Goal: Register for event/course

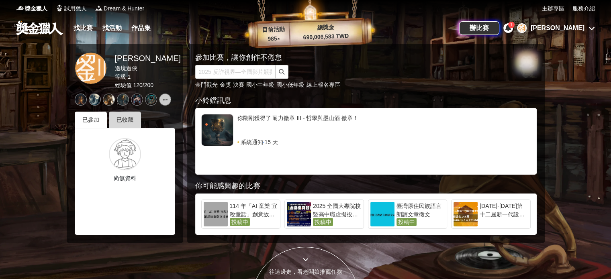
click at [120, 116] on div "已收藏" at bounding box center [125, 120] width 32 height 16
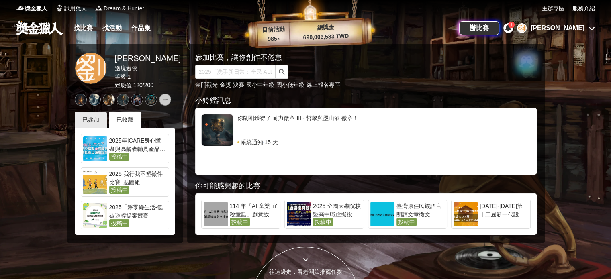
click at [127, 151] on div "2025年ICARE身心障礙與高齡者輔具產品通用設計競賽" at bounding box center [137, 145] width 57 height 16
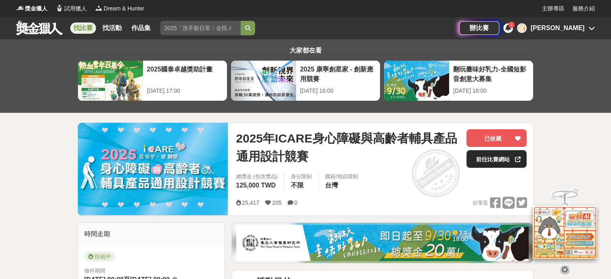
click at [514, 164] on div at bounding box center [518, 159] width 8 height 17
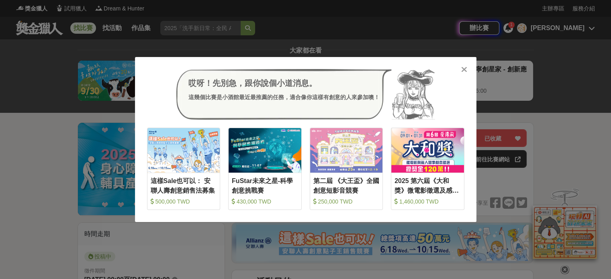
click at [489, 58] on div "哎呀！先別急，跟你說個小道消息。 這幾個比賽是小酒館最近最推薦的任務，適合像你這樣有創意的人來參加噢！ 收藏 這樣Sale也可以： 安聯人壽創意銷售法募集 5…" at bounding box center [305, 139] width 611 height 279
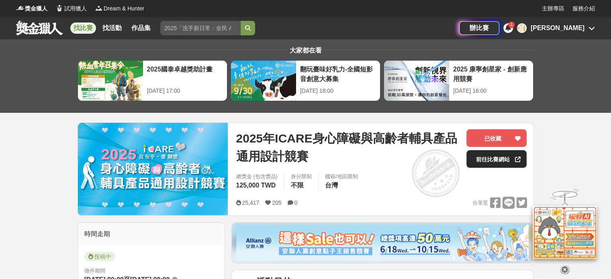
click at [484, 159] on link "前往比賽網站" at bounding box center [497, 159] width 60 height 18
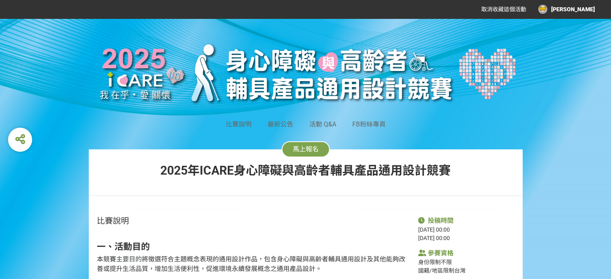
click at [301, 149] on span "馬上報名" at bounding box center [306, 149] width 26 height 8
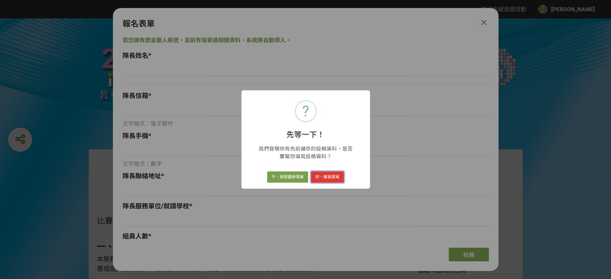
click at [324, 176] on button "好，幫我填寫" at bounding box center [327, 177] width 33 height 11
type input "[PERSON_NAME]"
type input "liuus0118@gmail.com"
type input "0908233177"
type input "新北市三重區三和路四段155巷25號"
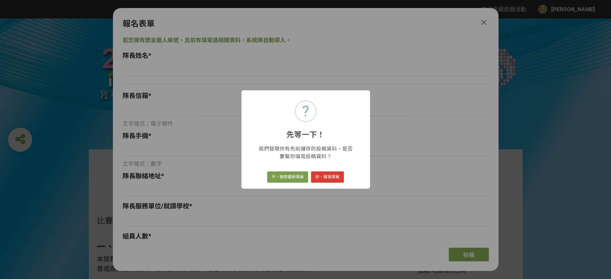
type input "大同大學工業設計學系"
select select "0"
select select "是"
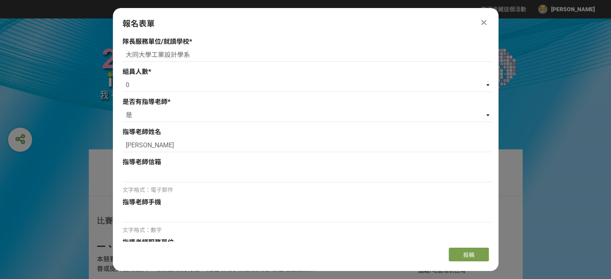
scroll to position [213, 0]
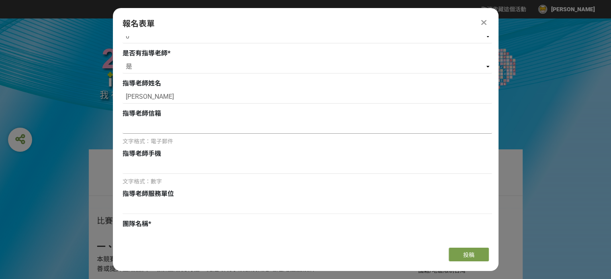
click at [170, 128] on input at bounding box center [308, 127] width 370 height 14
paste input "phhou@gm.ttu.edu.tw"
type input "phhou@gm.ttu.edu.tw"
click at [295, 168] on input at bounding box center [308, 167] width 370 height 14
click at [173, 164] on input at bounding box center [308, 167] width 370 height 14
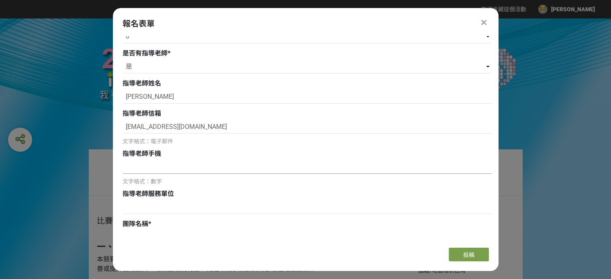
paste input "0975868625"
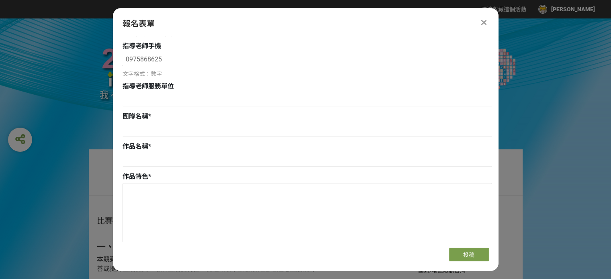
scroll to position [323, 0]
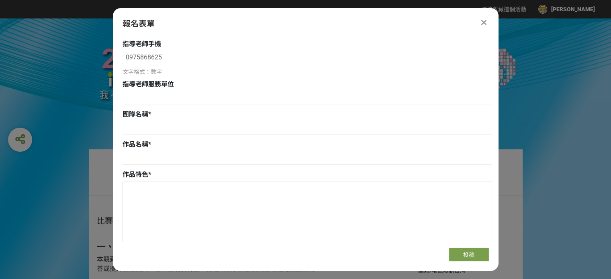
drag, startPoint x: 125, startPoint y: 56, endPoint x: 118, endPoint y: 57, distance: 7.6
click at [118, 57] on div "若您擁有獎金獵人帳號，且前有填寫過相關資料，系統將自動帶入。 隊長姓名 * 劉堭鋌 隊長信箱 * liuus0118@gmail.com 文字格式：電子郵件 …" at bounding box center [306, 138] width 386 height 205
type input "0975868625"
click at [175, 102] on input at bounding box center [308, 98] width 370 height 14
type input "大同大學"
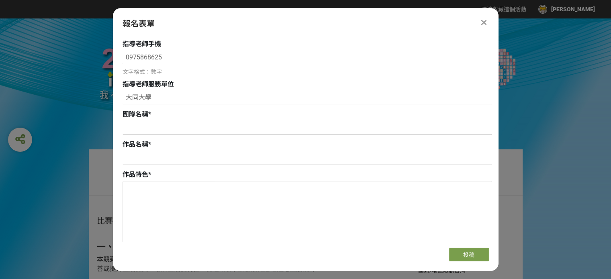
click at [186, 125] on input at bounding box center [308, 128] width 370 height 14
click at [183, 156] on input at bounding box center [308, 158] width 370 height 14
type input "EZDRUM"
click at [176, 130] on input at bounding box center [308, 128] width 370 height 14
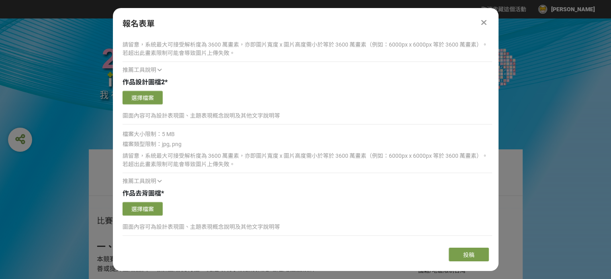
scroll to position [819, 0]
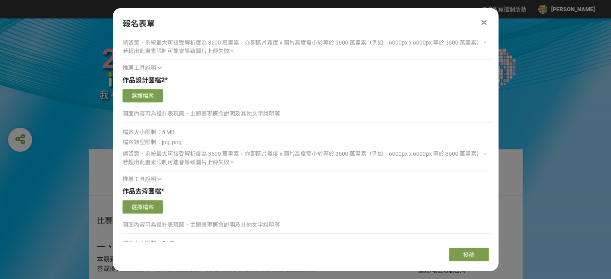
type input "新手宅宅"
click at [160, 177] on icon at bounding box center [160, 179] width 4 height 6
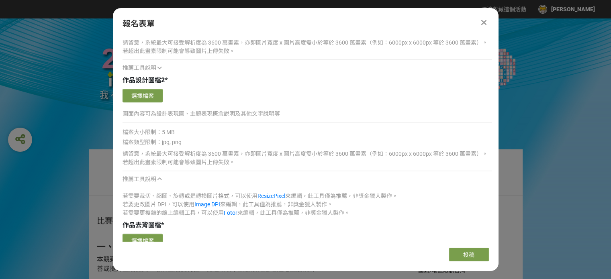
click at [160, 177] on icon at bounding box center [160, 179] width 4 height 6
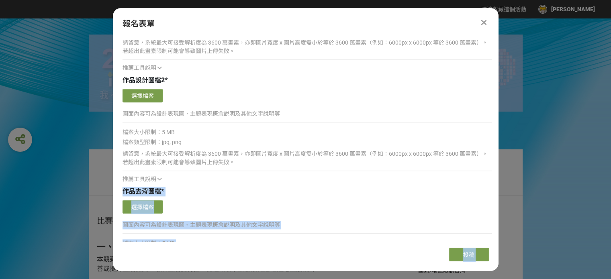
drag, startPoint x: 498, startPoint y: 172, endPoint x: 499, endPoint y: 168, distance: 4.4
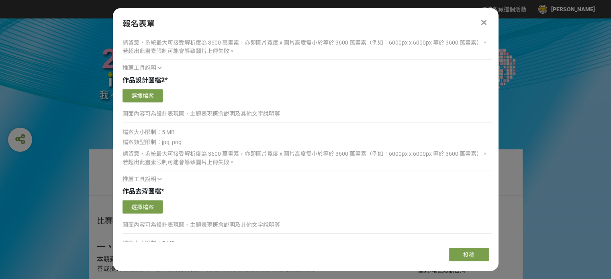
click at [450, 168] on div "請留意，系統最大可接受解析度為 3600 萬畫素，亦即圖片寬度 x 圖片高度需小於等於 3600 萬畫素（例如：6000px x 6000px 等於 3600…" at bounding box center [308, 165] width 370 height 35
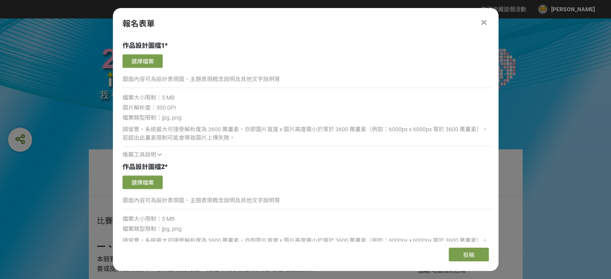
scroll to position [727, 0]
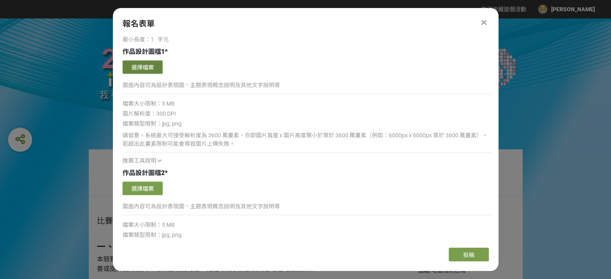
click at [146, 67] on button "選擇檔案" at bounding box center [143, 67] width 40 height 14
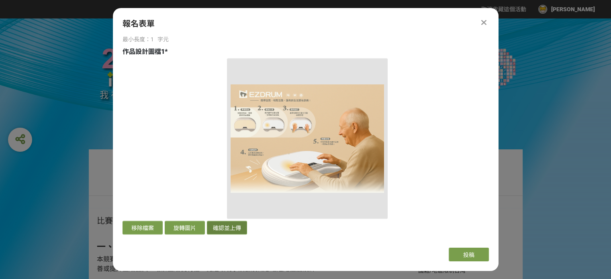
click at [238, 230] on button "確認並上傳" at bounding box center [227, 228] width 40 height 14
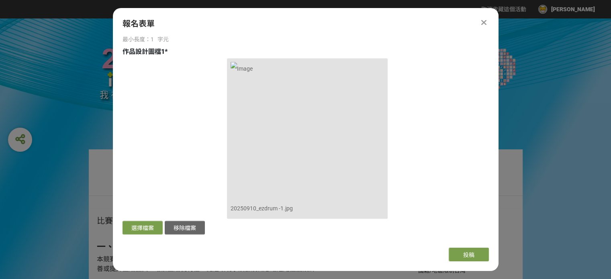
drag, startPoint x: 498, startPoint y: 149, endPoint x: 497, endPoint y: 156, distance: 6.5
click at [497, 156] on div "若您擁有獎金獵人帳號，且前有填寫過相關資料，系統將自動帶入。 隊長姓名 * 劉堭鋌 隊長信箱 * liuus0118@gmail.com 文字格式：電子郵件 …" at bounding box center [306, 138] width 386 height 205
drag, startPoint x: 499, startPoint y: 147, endPoint x: 499, endPoint y: 153, distance: 6.1
click at [499, 153] on div "馬上報名" at bounding box center [306, 149] width 434 height 16
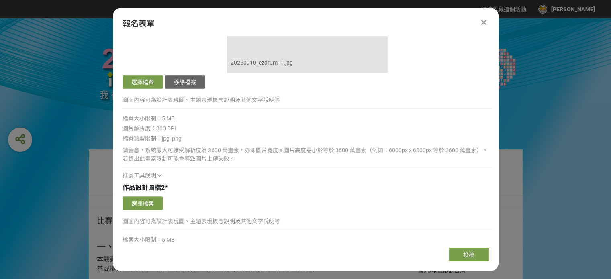
scroll to position [878, 0]
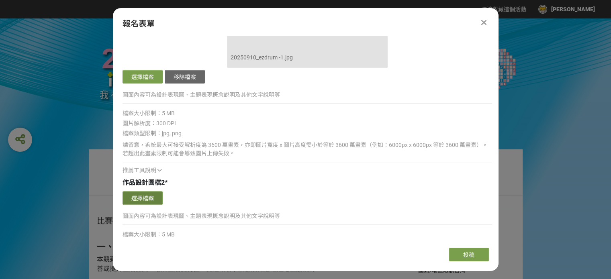
click at [139, 192] on button "選擇檔案" at bounding box center [143, 198] width 40 height 14
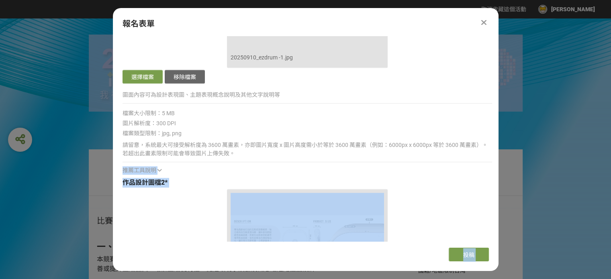
drag, startPoint x: 498, startPoint y: 152, endPoint x: 499, endPoint y: 159, distance: 6.8
click at [481, 159] on div "請留意，系統最大可接受解析度為 3600 萬畫素，亦即圖片寬度 x 圖片高度需小於等於 3600 萬畫素（例如：6000px x 6000px 等於 3600…" at bounding box center [308, 156] width 370 height 35
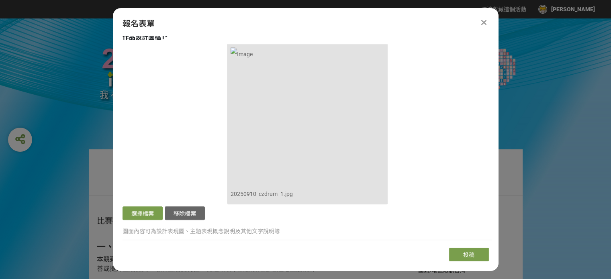
scroll to position [728, 0]
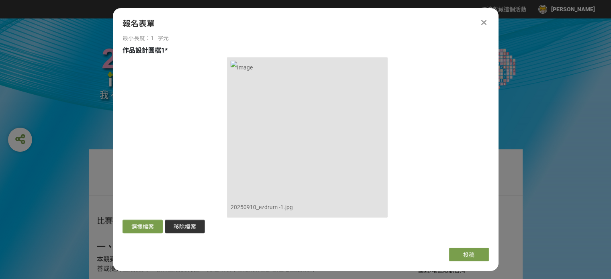
click at [186, 223] on button "移除檔案" at bounding box center [185, 227] width 40 height 14
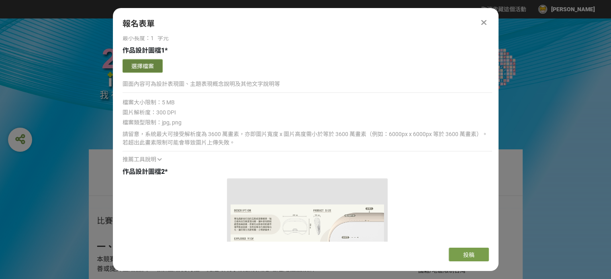
click at [134, 64] on button "選擇檔案" at bounding box center [143, 66] width 40 height 14
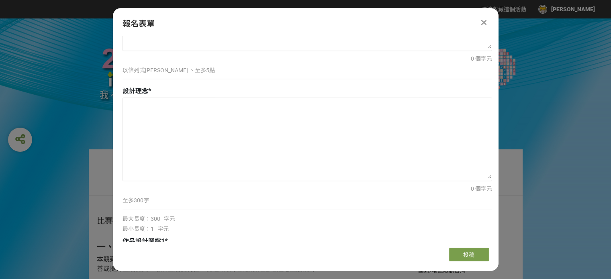
scroll to position [542, 0]
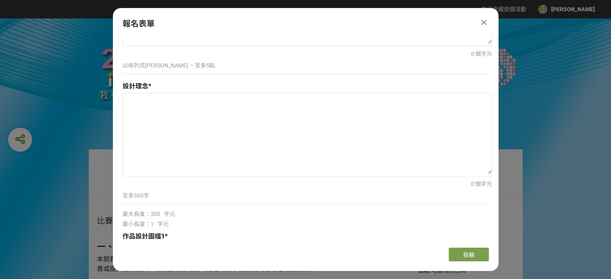
drag, startPoint x: 498, startPoint y: 116, endPoint x: 498, endPoint y: 106, distance: 10.0
click at [498, 106] on div "若您擁有獎金獵人帳號，且前有填寫過相關資料，系統將自動帶入。 隊長姓名 * 劉堭鋌 隊長信箱 * liuus0118@gmail.com 文字格式：電子郵件 …" at bounding box center [306, 138] width 386 height 205
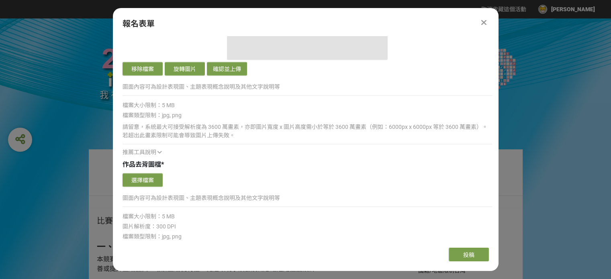
scroll to position [1045, 0]
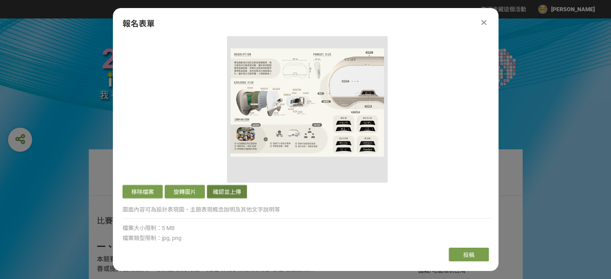
click at [239, 191] on button "確認並上傳" at bounding box center [227, 192] width 40 height 14
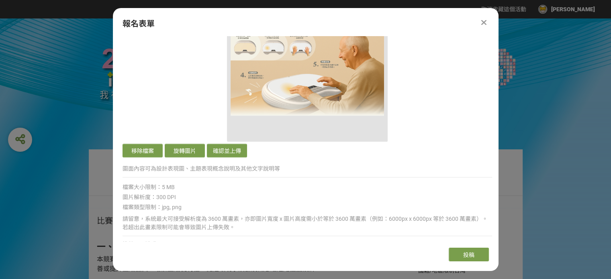
scroll to position [764, 0]
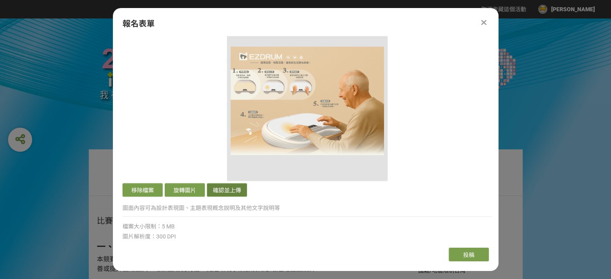
click at [237, 190] on button "確認並上傳" at bounding box center [227, 190] width 40 height 14
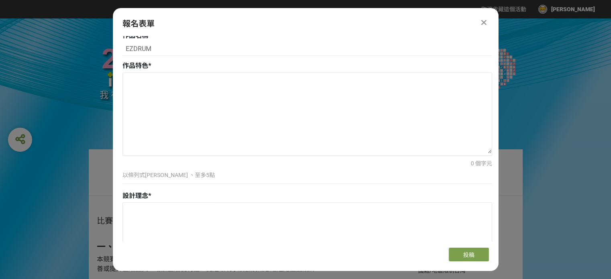
scroll to position [429, 0]
click at [183, 91] on textarea at bounding box center [307, 116] width 369 height 80
paste textarea "簡單直覺的互動設計"
click at [127, 85] on textarea "簡單直覺的互動設計" at bounding box center [307, 116] width 369 height 80
click at [209, 79] on textarea "(1) 簡單直覺的互動設計" at bounding box center [307, 116] width 369 height 80
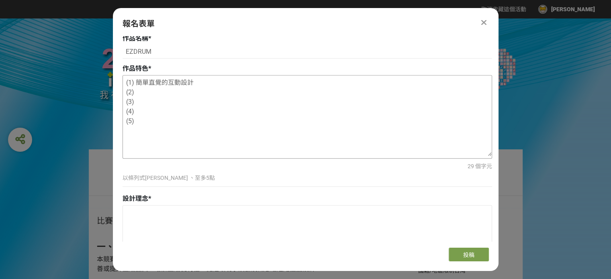
click at [209, 92] on textarea "(1) 簡單直覺的互動設計 (2) (3) (4) (5)" at bounding box center [307, 116] width 369 height 80
click at [178, 101] on textarea "(1) 簡單直覺的互動設計 (2) (3) (4) (5)" at bounding box center [307, 116] width 369 height 80
click at [178, 96] on textarea "(1) 簡單直覺的互動設計 (2) (3) (4) (5)" at bounding box center [307, 116] width 369 height 80
paste textarea "即時回饋與成就感"
click at [135, 92] on textarea "(1) 簡單直覺的互動設計 (2)即時回饋與成就感 (3) (4) (5)" at bounding box center [307, 116] width 369 height 80
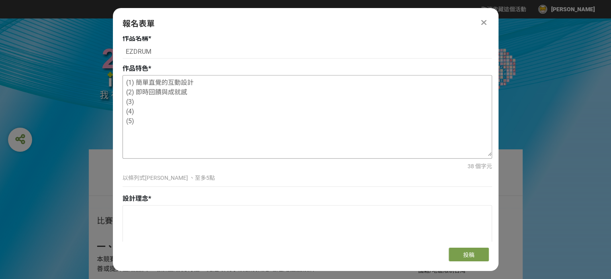
click at [168, 99] on textarea "(1) 簡單直覺的互動設計 (2) 即時回饋與成就感 (3) (4) (5)" at bounding box center [307, 116] width 369 height 80
paste textarea "適合高齡者的友善設計"
click at [134, 104] on textarea "(1) 簡單直覺的互動設計 (2) 即時回饋與成就感 (3)適合高齡者的友善設計 (4) (5)" at bounding box center [307, 116] width 369 height 80
click at [185, 117] on textarea "(1) 簡單直覺的互動設計 (2) 即時回饋與成就感 (3) 適合高齡者的友善設計 (4) (5)" at bounding box center [307, 116] width 369 height 80
click at [186, 113] on textarea "(1) 簡單直覺的互動設計 (2) 即時回饋與成就感 (3) 適合高齡者的友善設計 (4) (5)" at bounding box center [307, 116] width 369 height 80
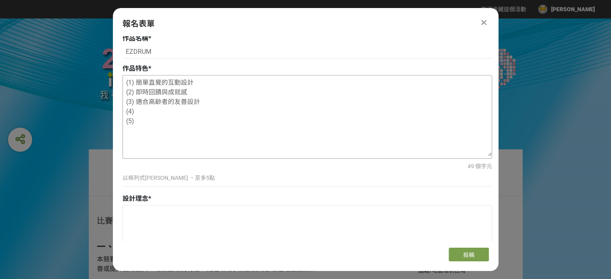
paste textarea "多功能系統支援"
click at [135, 111] on textarea "(1) 簡單直覺的互動設計 (2) 即時回饋與成就感 (3) 適合高齡者的友善設計 (4)多功能系統支援 (5)" at bounding box center [307, 116] width 369 height 80
click at [170, 120] on textarea "(1) 簡單直覺的互動設計 (2) 即時回饋與成就感 (3) 適合高齡者的友善設計 (4) 多功能系統支援 (5)" at bounding box center [307, 116] width 369 height 80
paste textarea "智慧學習與互動"
click at [134, 121] on textarea "(1) 簡單直覺的互動設計 (2) 即時回饋與成就感 (3) 適合高齡者的友善設計 (4) 多功能系統支援 (5)智慧學習與互動" at bounding box center [307, 116] width 369 height 80
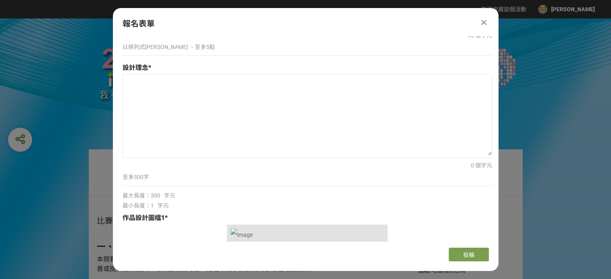
scroll to position [568, 0]
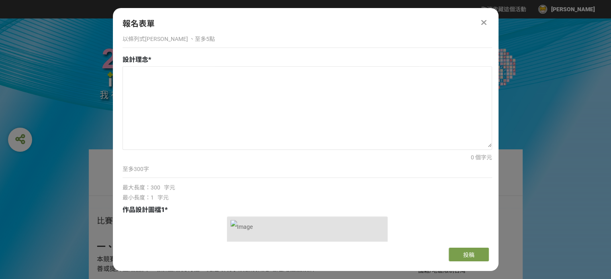
type textarea "(1) 簡單直覺的互動設計 (2) 即時回饋與成就感 (3) 適合高齡者的友善設計 (4) 多功能系統支援 (5) 智慧學習與互動"
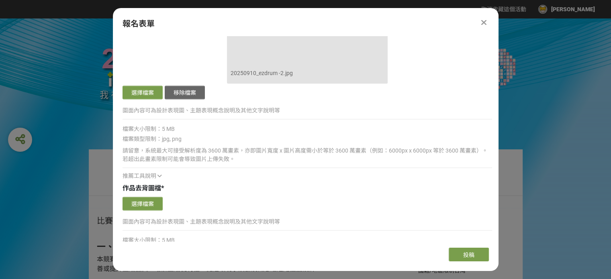
scroll to position [1201, 0]
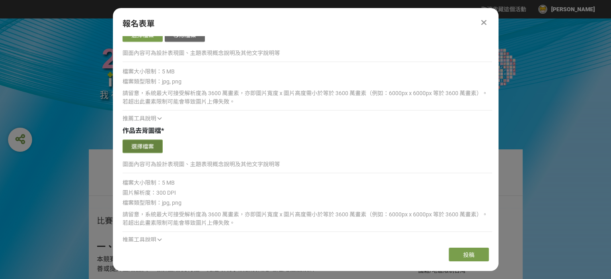
click at [153, 146] on button "選擇檔案" at bounding box center [143, 146] width 40 height 14
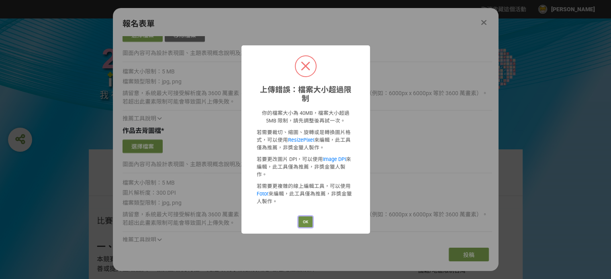
click at [307, 217] on button "OK" at bounding box center [306, 222] width 14 height 11
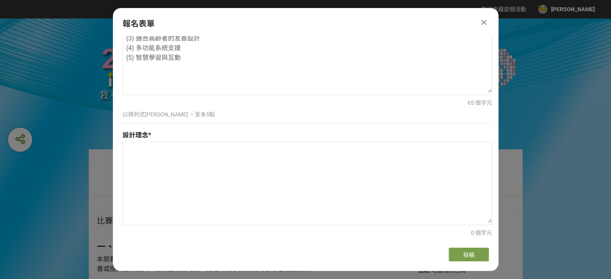
scroll to position [493, 0]
click at [265, 167] on textarea at bounding box center [307, 181] width 369 height 80
paste textarea "近年來，我國老年人口快速成長，占總人口比率持續攀升。EZDRUM 的設計初衷，是希望透過簡單直覺的互動方式，讓高齡者輕鬆融入音樂節奏的樂趣中。藉由「燈光引導」…"
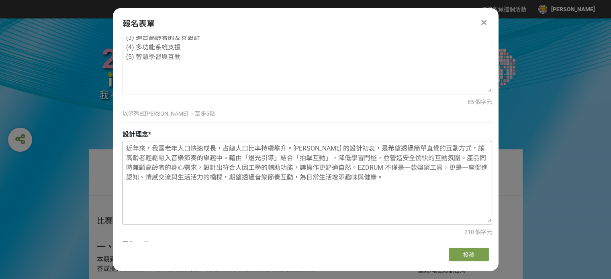
click at [233, 148] on textarea "近年來，我國老年人口快速成長，占總人口比率持續攀升。EZDRUM 的設計初衷，是希望透過簡單直覺的互動方式，讓高齡者輕鬆融入音樂節奏的樂趣中。藉由「燈光引導」…" at bounding box center [307, 181] width 369 height 80
click at [288, 147] on textarea "近年來，我國老年人口快速成長，占總人口比率持續攀升。EZDRUM 的設計初衷，是希望透過簡單直覺的互動方式，讓高齡者輕鬆融入音樂節奏的樂趣中。藉由「燈光引導」…" at bounding box center [307, 181] width 369 height 80
click at [333, 142] on textarea "近年來，我國老年人口快速成長，占總人口比率持續攀升。EZDRUM 的設計初衷，是希望透過簡單直覺的互動方式，讓高齡者輕鬆融入音樂節奏的樂趣中。藉由「燈光引導」…" at bounding box center [307, 181] width 369 height 80
click at [370, 144] on textarea "近年來，我國老年人口快速成長，占總人口比率持續攀升。EZDRUM 的設計初衷，是希望透過簡單直覺的互動方式，讓高齡者輕鬆融入音樂節奏的樂趣中。藉由「燈光引導」…" at bounding box center [307, 181] width 369 height 80
click at [282, 168] on textarea "近年來，我國老年人口快速成長，占總人口比率持續攀升。EZDRUM 的設計初衷，是希望透過簡單直覺的互動方式，讓高齡者輕鬆融入音樂節奏的樂趣中。藉由「燈光引導」…" at bounding box center [307, 181] width 369 height 80
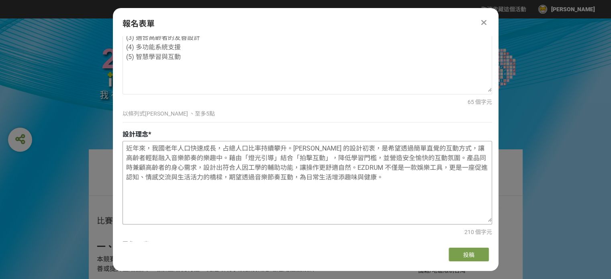
click at [318, 166] on textarea "近年來，我國老年人口快速成長，占總人口比率持續攀升。EZDRUM 的設計初衷，是希望透過簡單直覺的互動方式，讓高齡者輕鬆融入音樂節奏的樂趣中。藉由「燈光引導」…" at bounding box center [307, 181] width 369 height 80
click at [355, 170] on textarea "近年來，我國老年人口快速成長，占總人口比率持續攀升。EZDRUM 的設計初衷，是希望透過簡單直覺的互動方式，讓高齡者輕鬆融入音樂節奏的樂趣中。藉由「燈光引導」…" at bounding box center [307, 181] width 369 height 80
click at [316, 188] on textarea "近年來，我國老年人口快速成長，占總人口比率持續攀升。EZDRUM 的設計初衷，是希望透過簡單直覺的互動方式，讓高齡者輕鬆融入音樂節奏的樂趣中。藉由「燈光引導」…" at bounding box center [307, 181] width 369 height 80
click at [333, 186] on textarea "近年來，我國老年人口快速成長，占總人口比率持續攀升。EZDRUM 的設計初衷，是希望透過簡單直覺的互動方式，讓高齡者輕鬆融入音樂節奏的樂趣中。藉由「燈光引導」…" at bounding box center [307, 181] width 369 height 80
click at [338, 182] on textarea "近年來，我國老年人口快速成長，占總人口比率持續攀升。EZDRUM 的設計初衷，是希望透過簡單直覺的互動方式，讓高齡者輕鬆融入音樂節奏的樂趣中。藉由「燈光引導」…" at bounding box center [307, 181] width 369 height 80
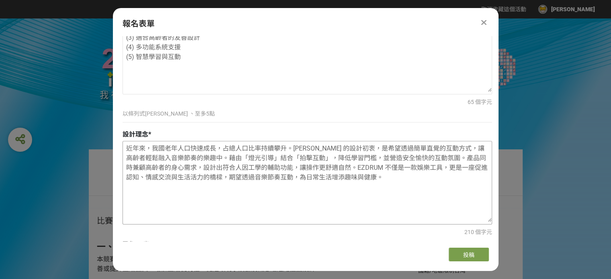
click at [275, 177] on textarea "近年來，我國老年人口快速成長，占總人口比率持續攀升。EZDRUM 的設計初衷，是希望透過簡單直覺的互動方式，讓高齡者輕鬆融入音樂節奏的樂趣中。藉由「燈光引導」…" at bounding box center [307, 181] width 369 height 80
click at [305, 176] on textarea "近年來，我國老年人口快速成長，占總人口比率持續攀升。EZDRUM 的設計初衷，是希望透過簡單直覺的互動方式，讓高齡者輕鬆融入音樂節奏的樂趣中。藉由「燈光引導」…" at bounding box center [307, 181] width 369 height 80
click at [370, 174] on textarea "近年來，我國老年人口快速成長，占總人口比率持續攀升。EZDRUM 的設計初衷，是希望透過簡單直覺的互動方式，讓高齡者輕鬆融入音樂節奏的樂趣中。藉由「燈光引導」…" at bounding box center [307, 181] width 369 height 80
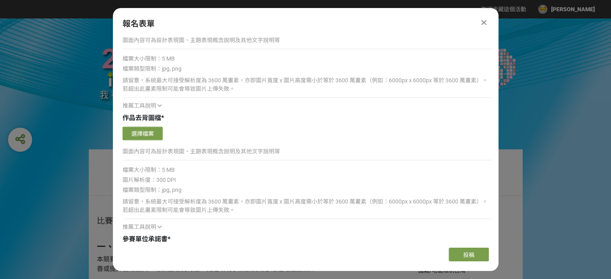
scroll to position [1250, 0]
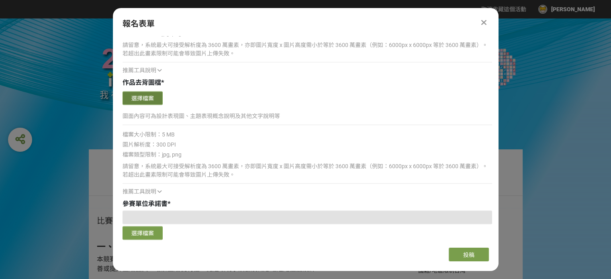
type textarea "近年來，我國老年人口快速成長，占總人口比率持續攀升。EZDRUM 的設計初衷，是希望透過簡單直覺的互動方式，讓高齡者輕鬆融入音樂節奏的樂趣中。藉由「燈光引導」…"
click at [158, 96] on button "選擇檔案" at bounding box center [143, 98] width 40 height 14
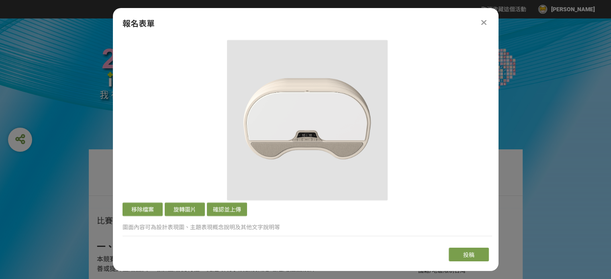
scroll to position [1327, 0]
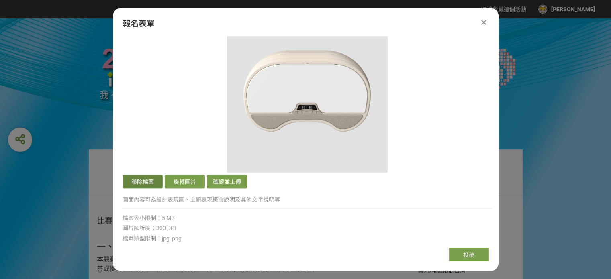
click at [147, 181] on button "移除檔案" at bounding box center [143, 182] width 40 height 14
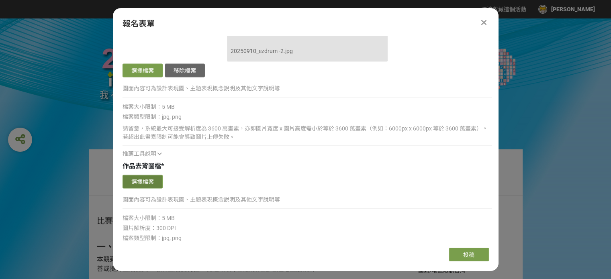
click at [147, 180] on button "選擇檔案" at bounding box center [143, 182] width 40 height 14
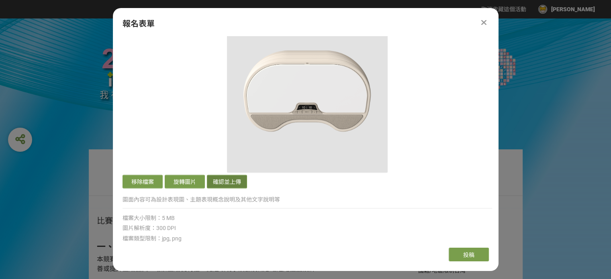
click at [242, 181] on button "確認並上傳" at bounding box center [227, 182] width 40 height 14
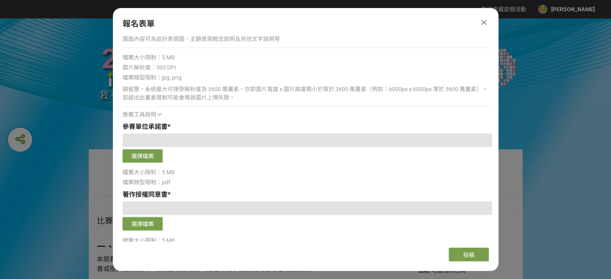
scroll to position [1166, 0]
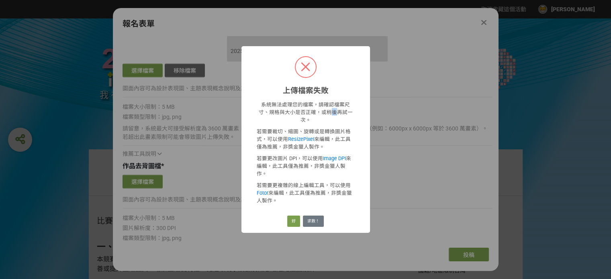
drag, startPoint x: 322, startPoint y: 118, endPoint x: 323, endPoint y: 124, distance: 5.8
click at [323, 123] on p "系統無法處理您的檔案，請確認檔案尺寸、規格與大小是否正確，或稍後再試一次。" at bounding box center [306, 111] width 98 height 23
click at [295, 216] on button "好" at bounding box center [293, 221] width 13 height 11
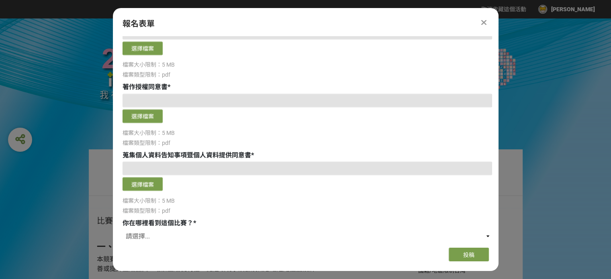
scroll to position [1466, 0]
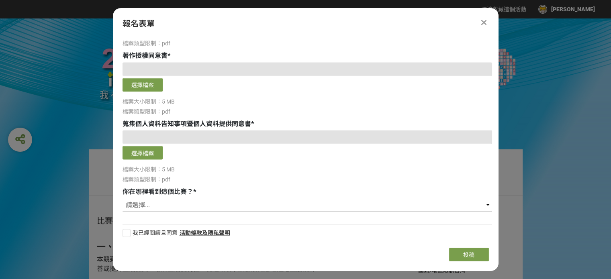
click at [479, 203] on select "請選擇... 獎金獵人網站 Facebook / Instagram 校園講座 / 老師系上推薦 電子郵件 海報 其他" at bounding box center [308, 205] width 370 height 14
select select "獎金獵人網站"
click at [123, 198] on select "請選擇... 獎金獵人網站 Facebook / Instagram 校園講座 / 老師系上推薦 電子郵件 海報 其他" at bounding box center [308, 205] width 370 height 14
click at [123, 232] on div at bounding box center [127, 233] width 8 height 8
checkbox input "true"
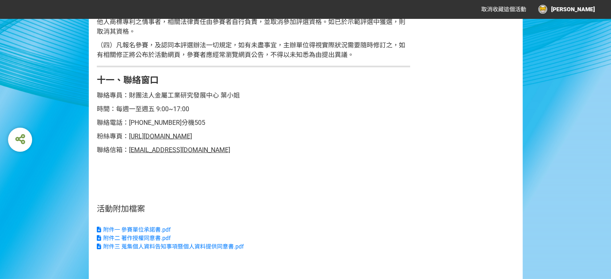
scroll to position [1954, 0]
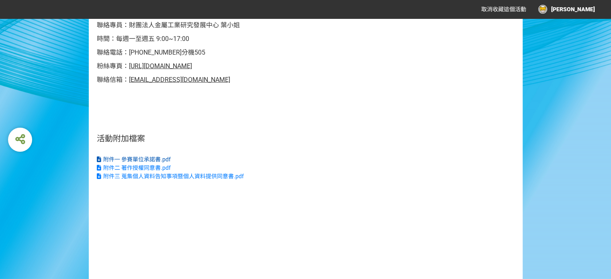
click at [154, 163] on span "附件一 參賽單位承諾書.pdf" at bounding box center [137, 159] width 68 height 6
click at [133, 171] on span "附件二 著作授權同意書.pdf" at bounding box center [137, 168] width 68 height 6
click at [153, 180] on span "附件三 蒐集個人資料告知事項暨個人資料提供同意書.pdf" at bounding box center [173, 176] width 141 height 6
